Goal: Obtain resource: Obtain resource

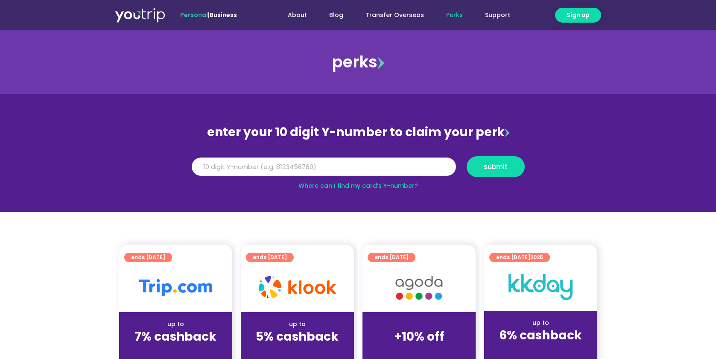
click at [243, 170] on input "Y Number" at bounding box center [324, 167] width 264 height 19
click at [258, 165] on input "Y Number" at bounding box center [324, 167] width 264 height 19
type input "8179466351"
click at [516, 161] on button "submit" at bounding box center [496, 166] width 58 height 21
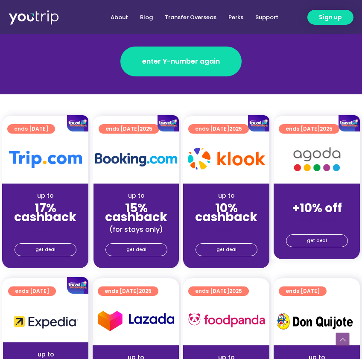
scroll to position [161, 0]
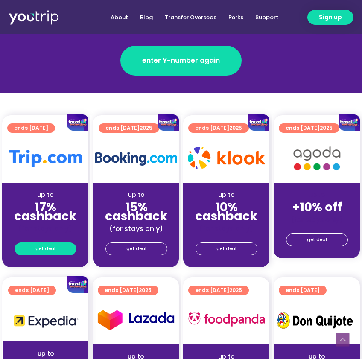
click at [62, 243] on link "get deal" at bounding box center [46, 249] width 62 height 13
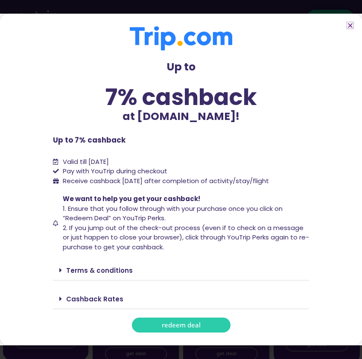
scroll to position [236, 0]
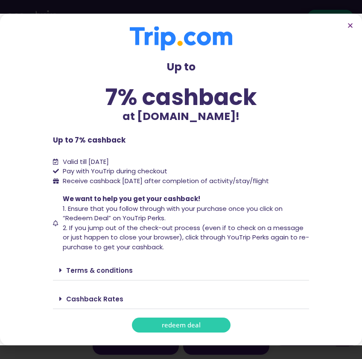
click at [146, 327] on link "redeem deal" at bounding box center [181, 325] width 99 height 15
